Goal: Information Seeking & Learning: Learn about a topic

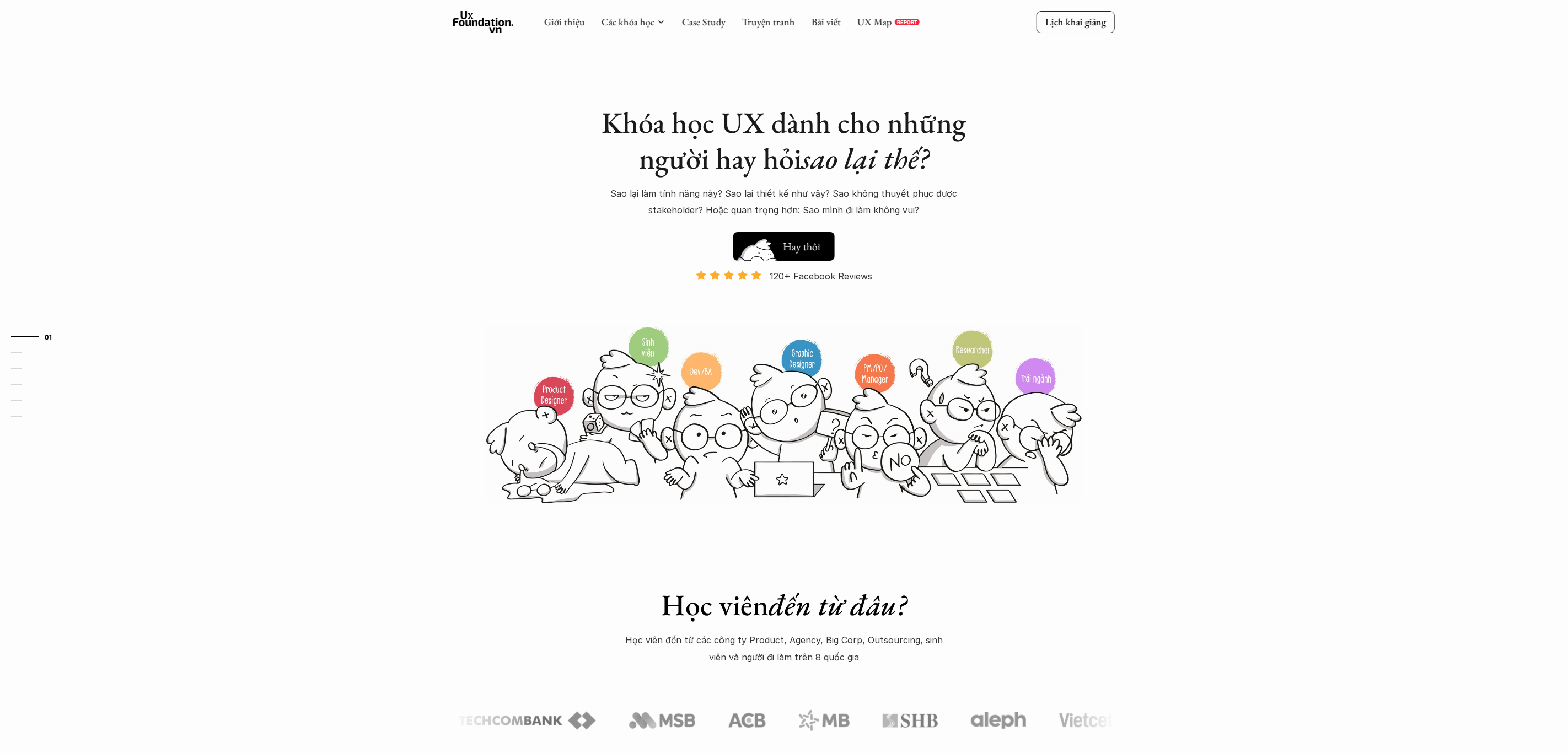
click at [780, 236] on button "Hay thôi Xem thử" at bounding box center [784, 246] width 101 height 29
click at [811, 245] on h5 "Xem thử" at bounding box center [803, 249] width 41 height 15
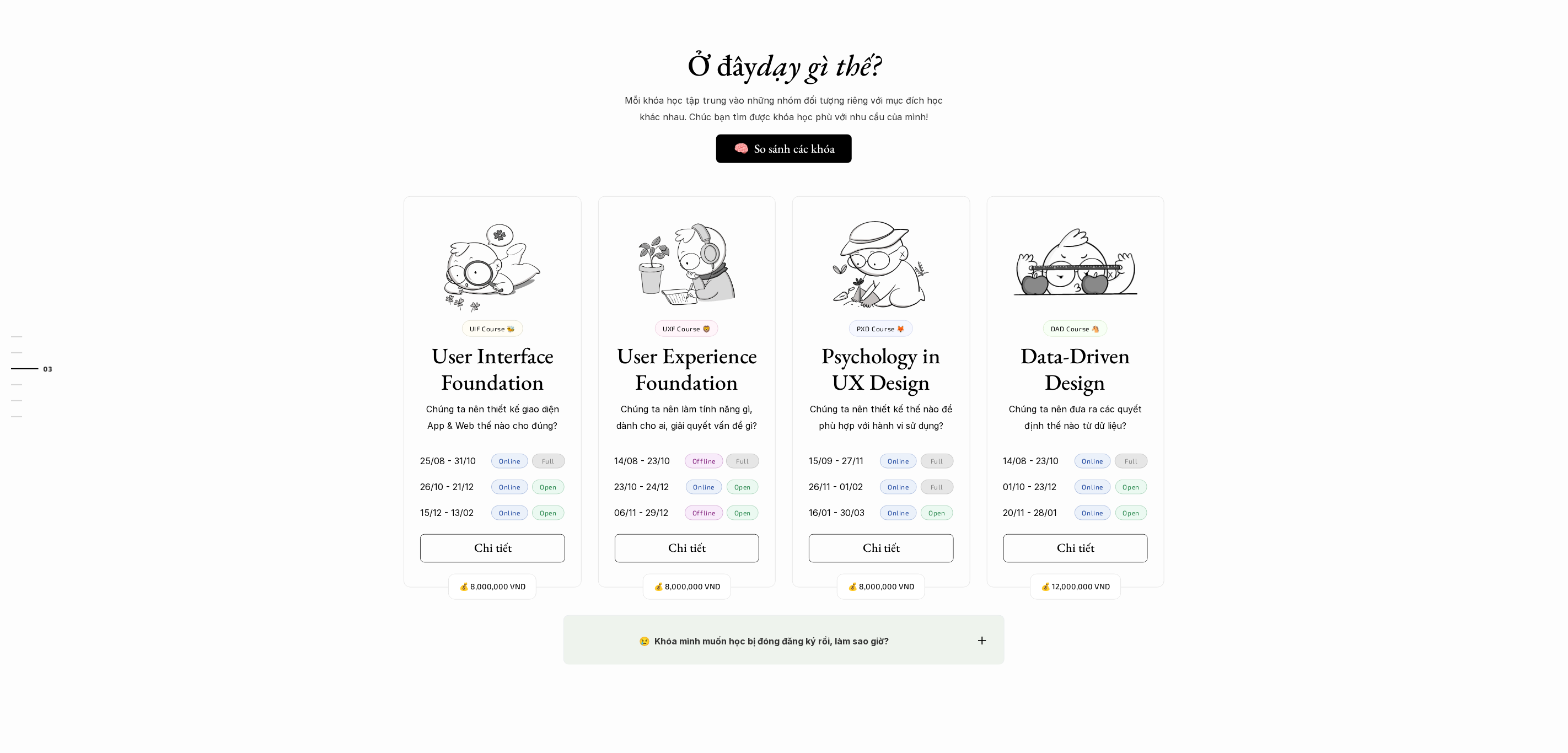
scroll to position [836, 0]
click at [505, 543] on h5 "Chi tiết" at bounding box center [488, 545] width 38 height 14
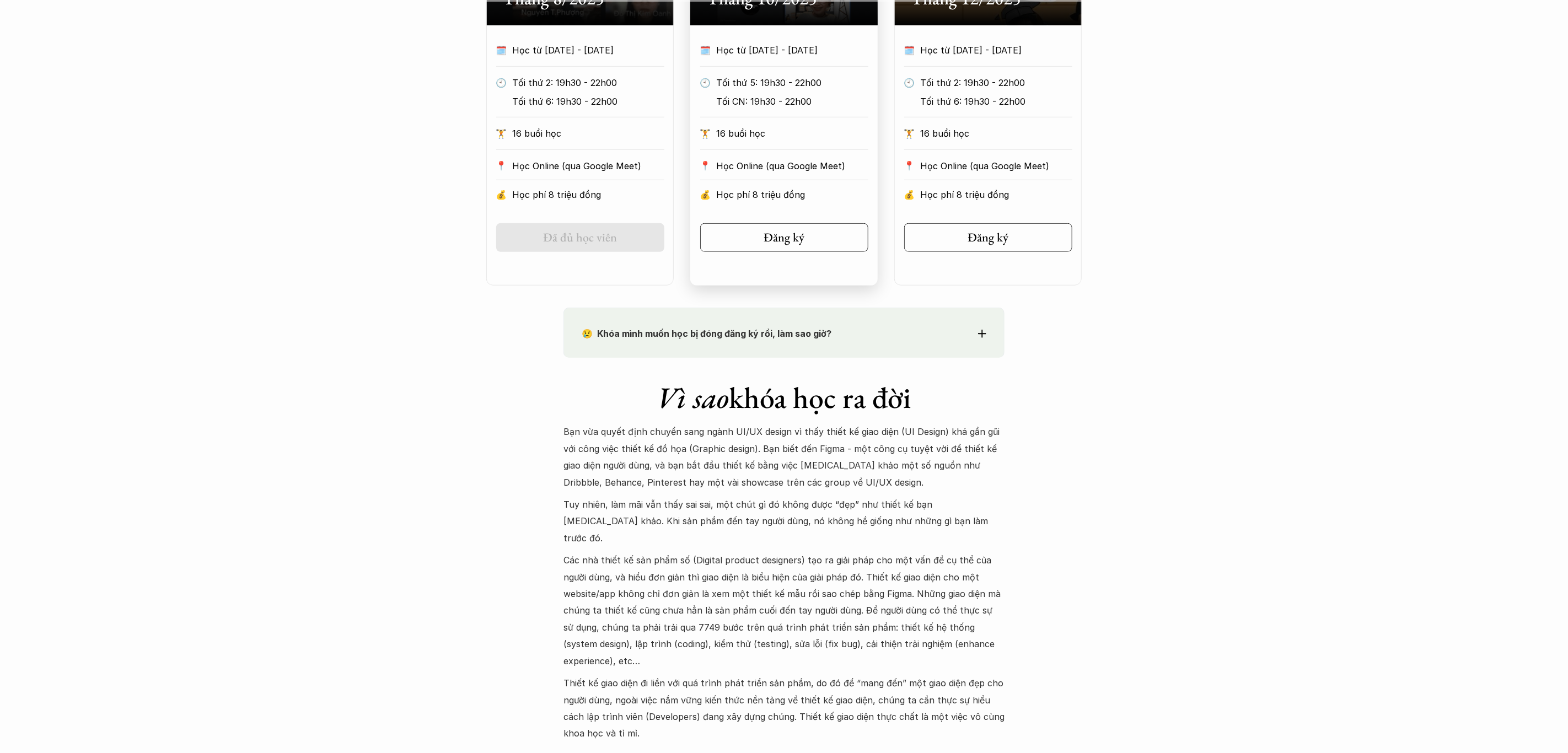
scroll to position [360, 0]
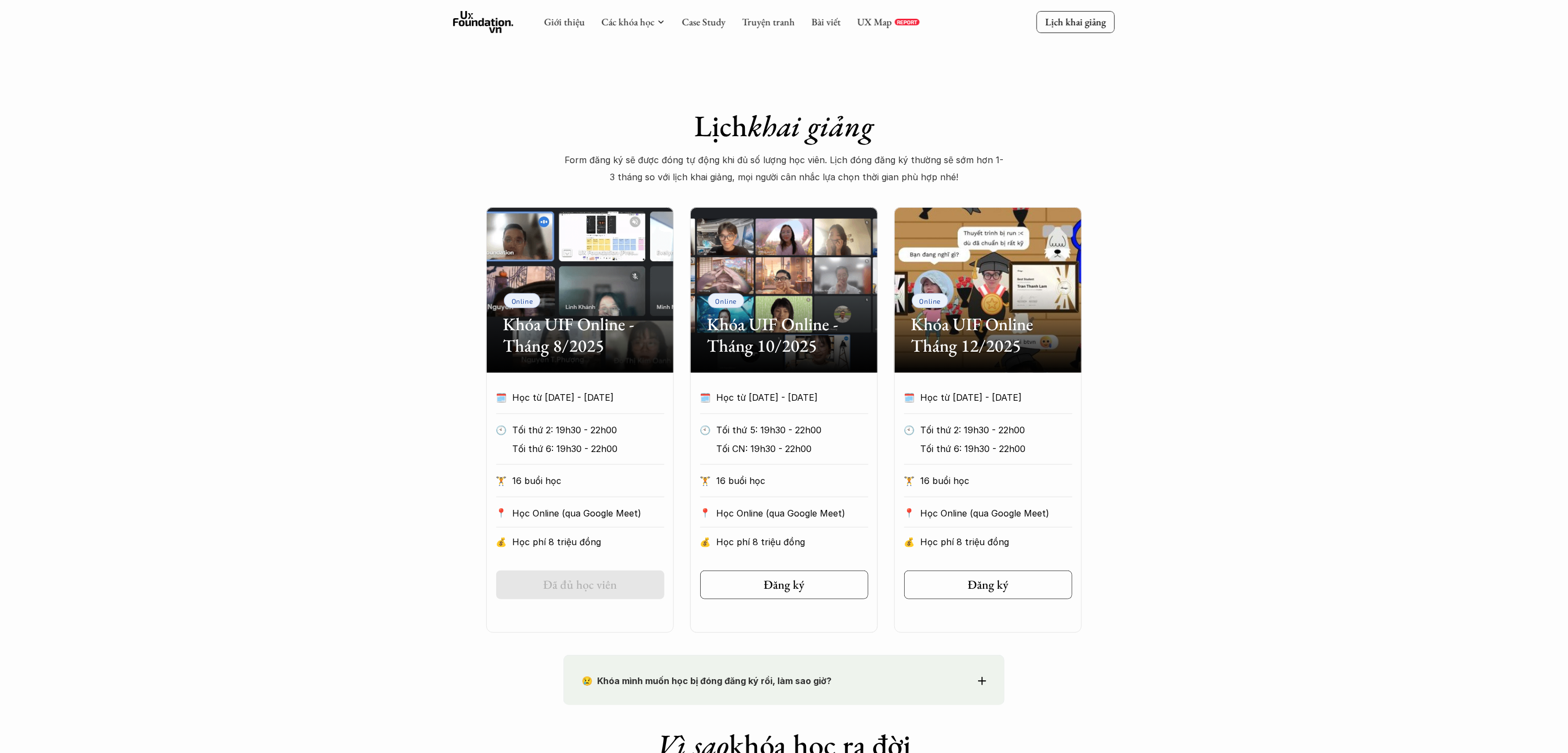
drag, startPoint x: 252, startPoint y: 348, endPoint x: 303, endPoint y: 351, distance: 51.1
click at [717, 18] on link "Case Study" at bounding box center [703, 21] width 44 height 13
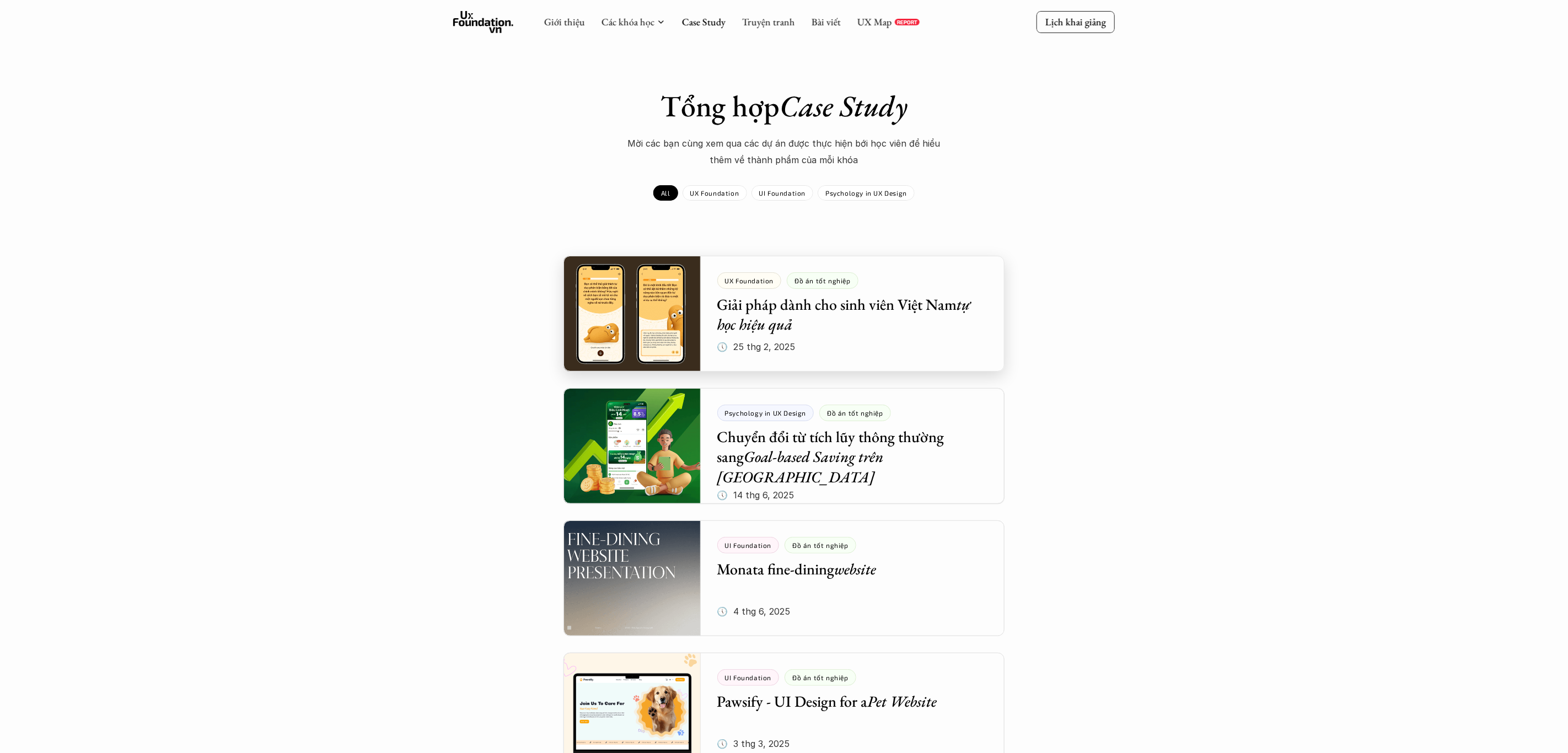
click at [784, 341] on div at bounding box center [784, 313] width 441 height 116
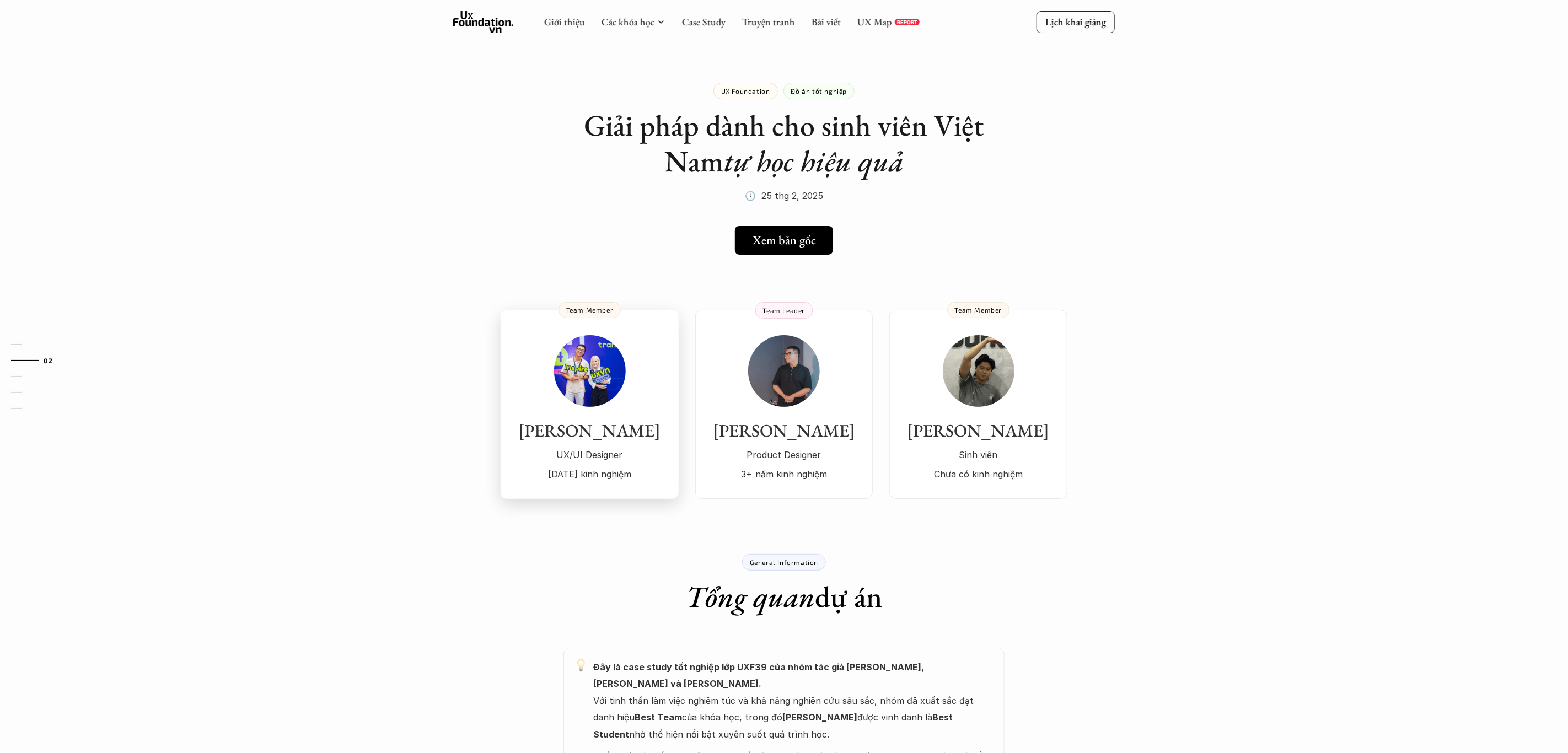
click at [603, 370] on img at bounding box center [590, 371] width 72 height 72
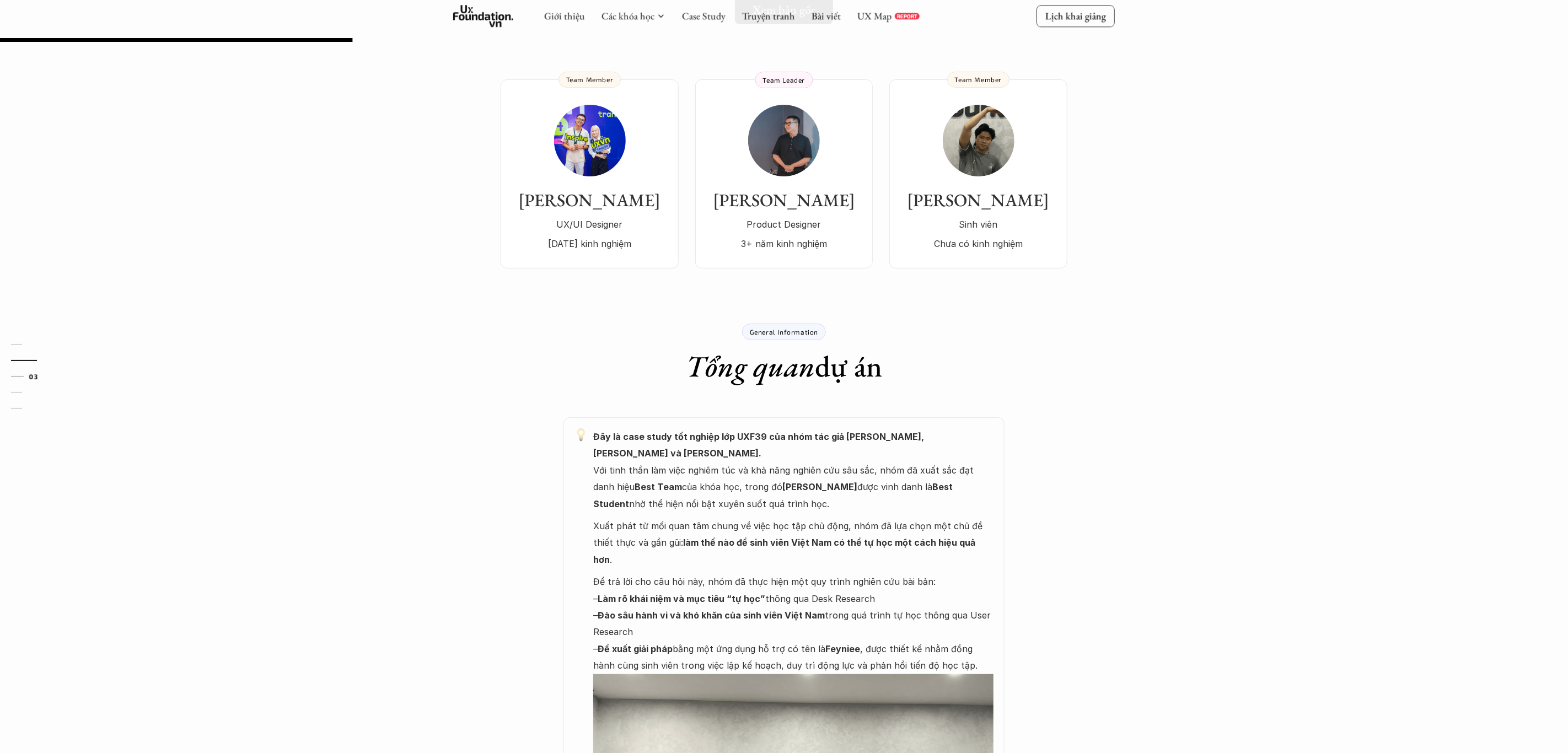
scroll to position [238, 0]
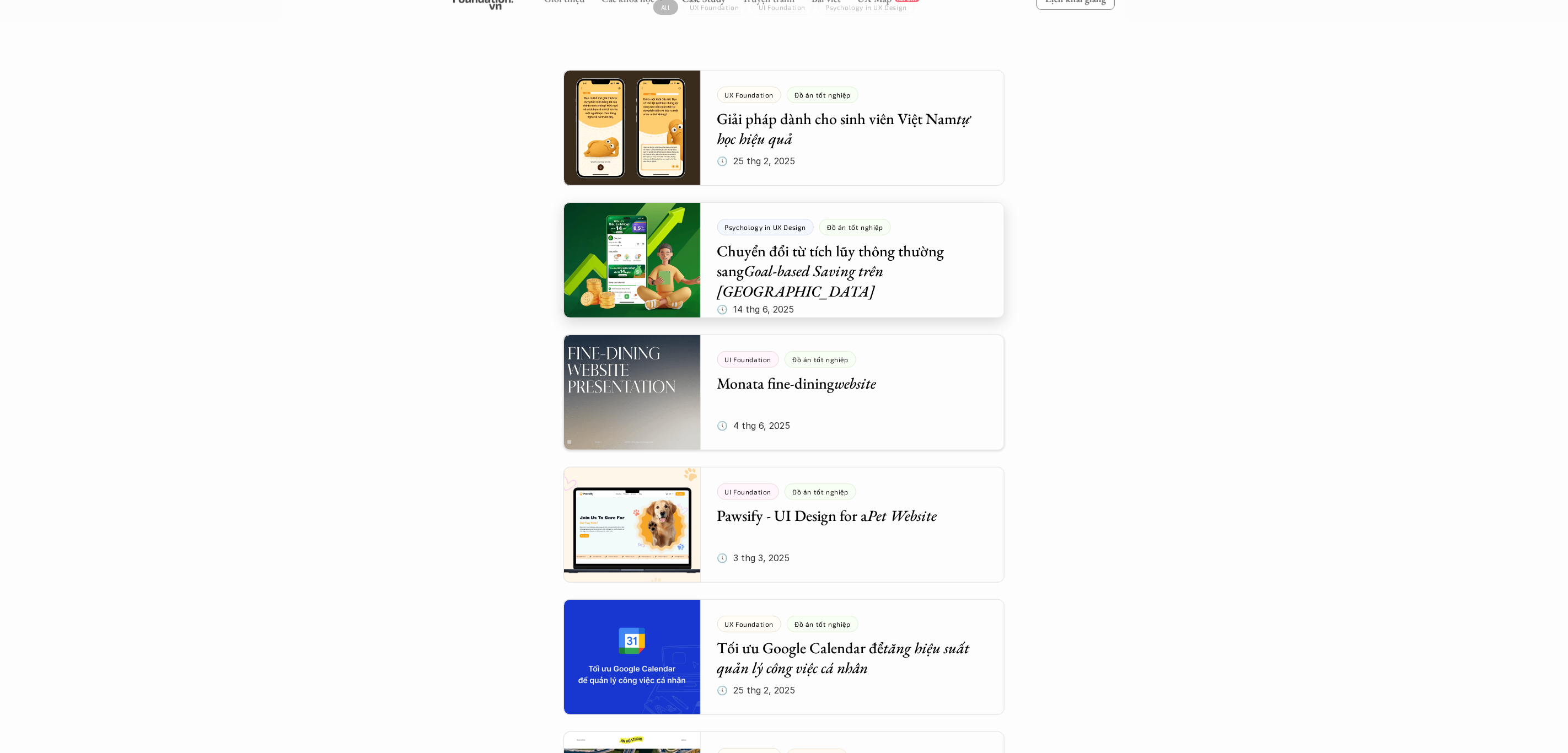
scroll to position [194, 0]
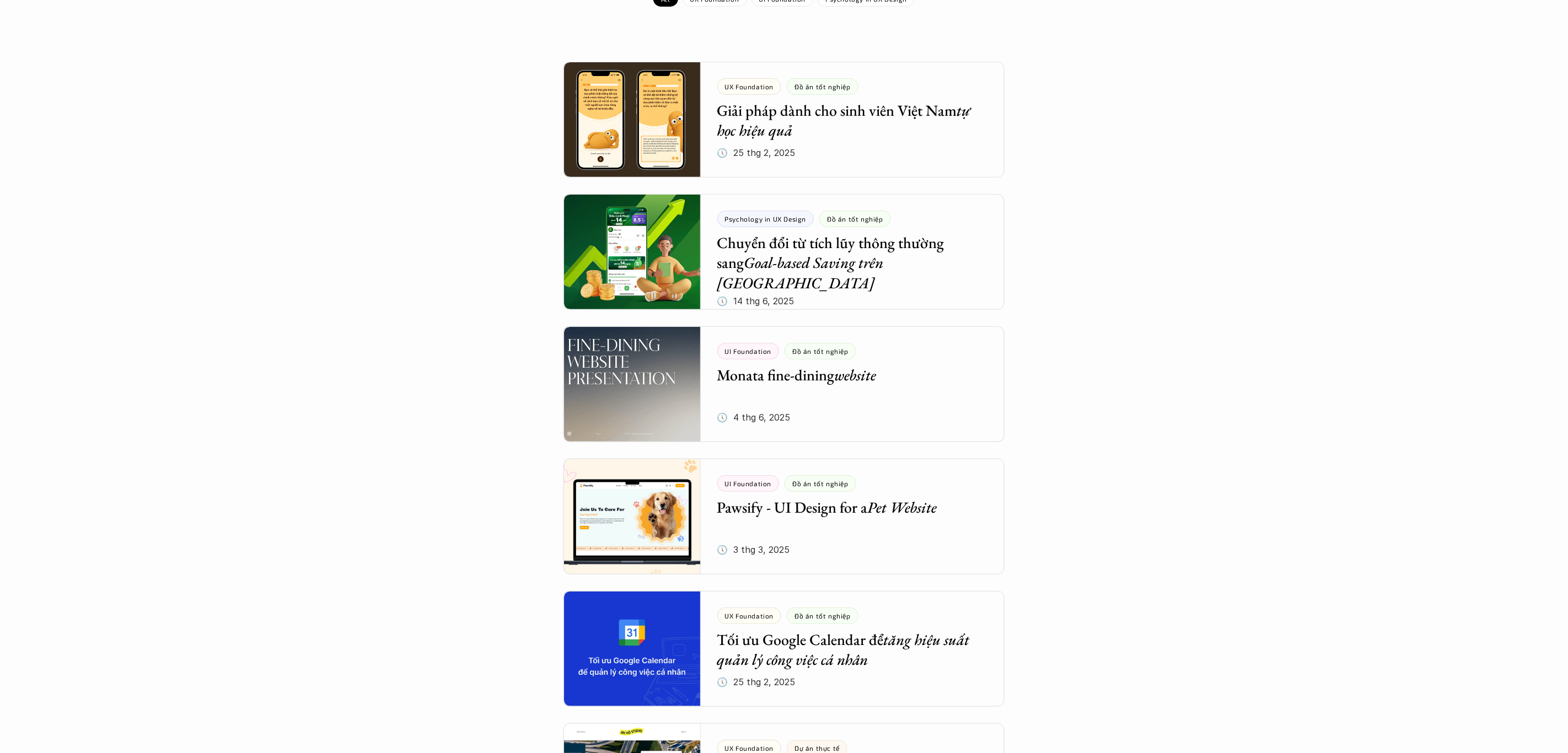
click at [907, 376] on div at bounding box center [784, 384] width 441 height 116
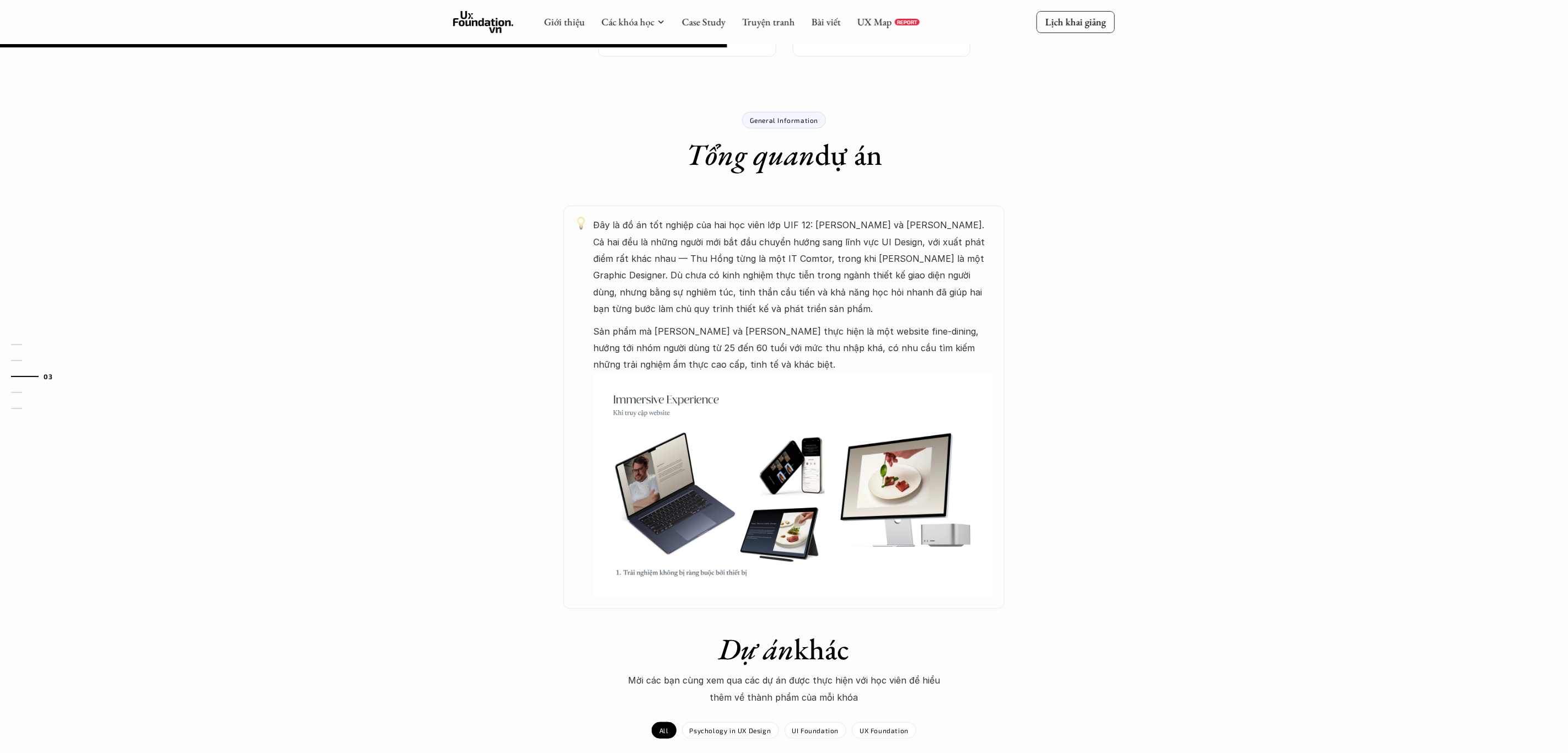
scroll to position [45, 0]
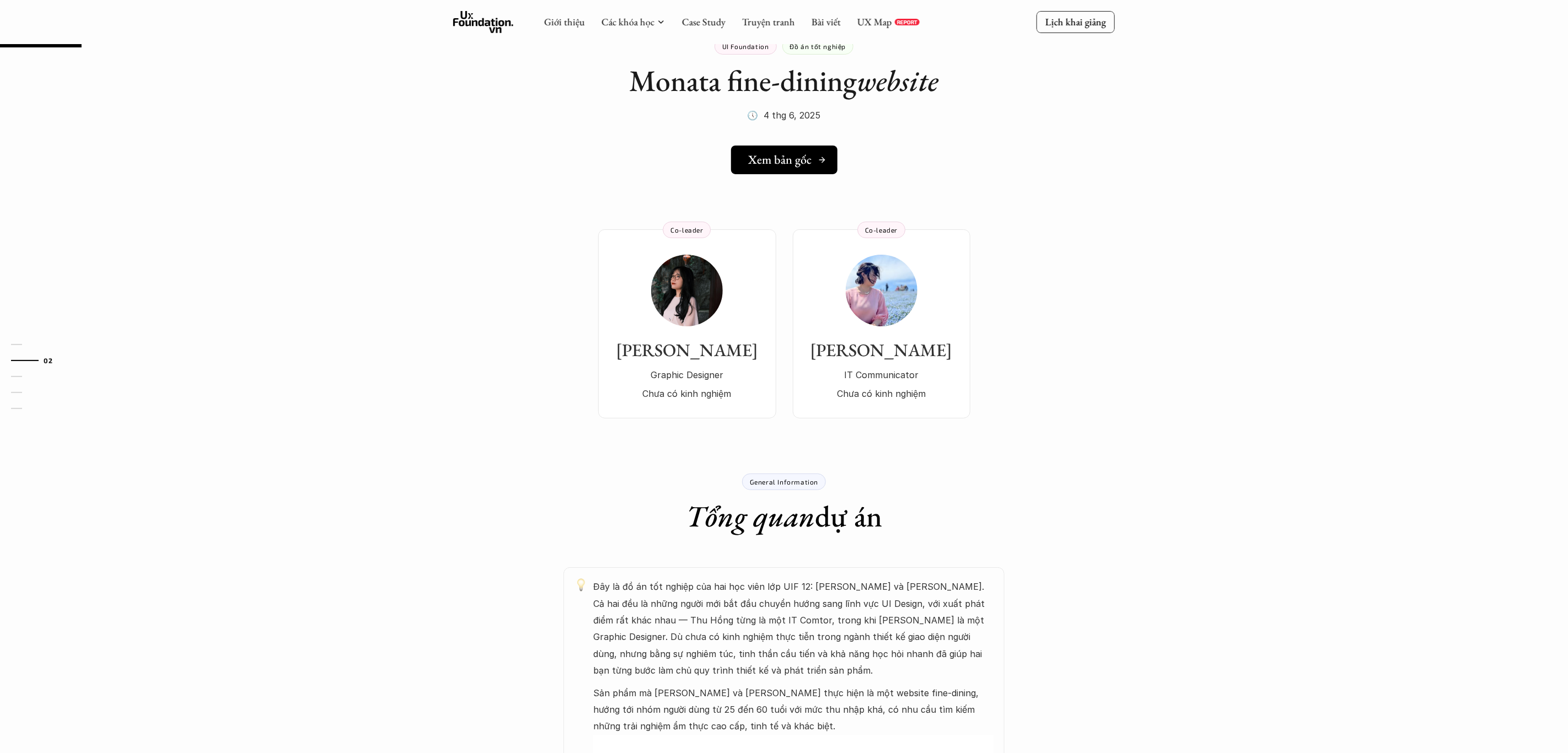
click at [782, 149] on link "Xem bản gốc" at bounding box center [784, 160] width 107 height 29
